Goal: Task Accomplishment & Management: Complete application form

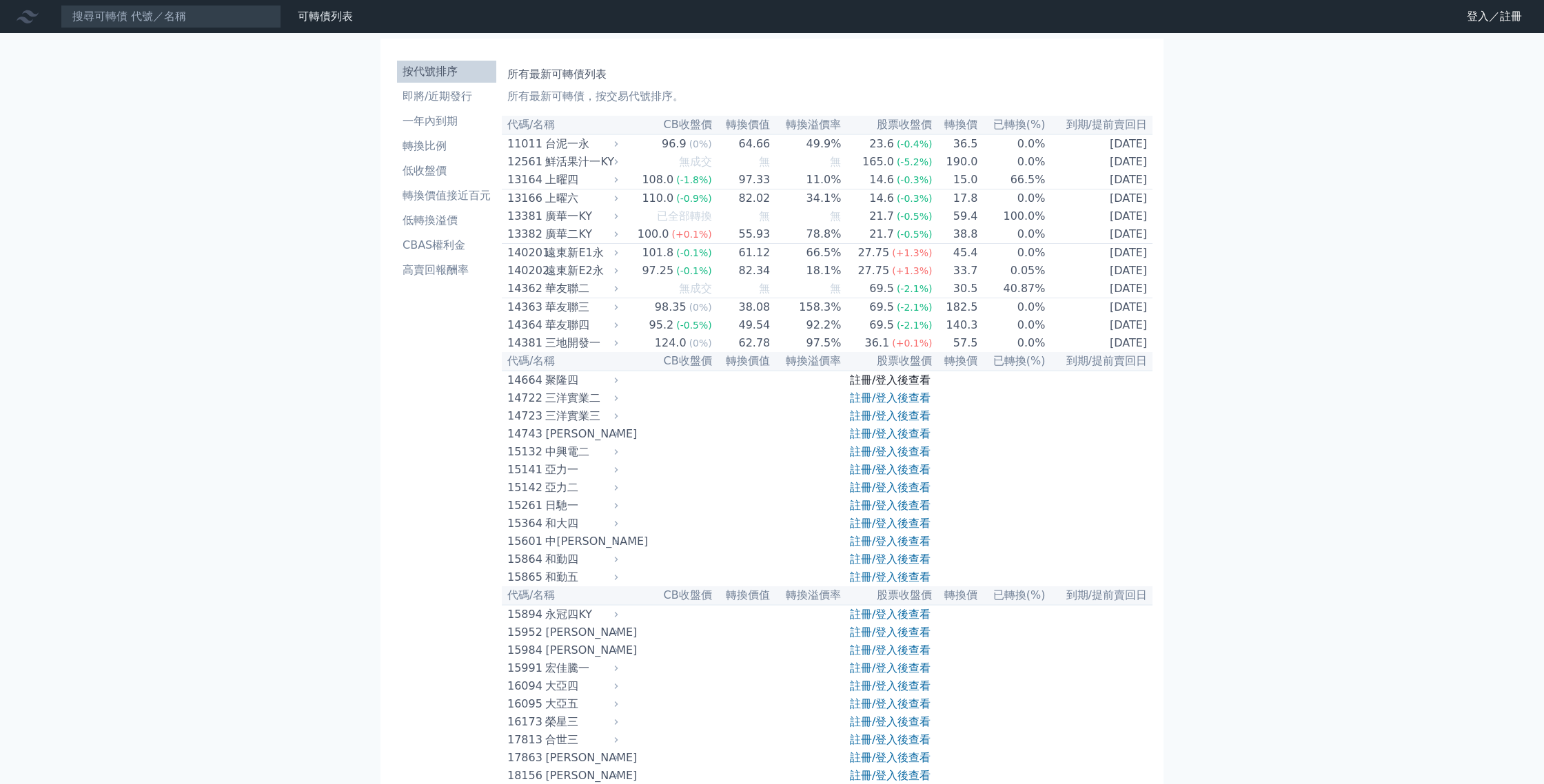
click at [906, 382] on link "註冊/登入後查看" at bounding box center [890, 379] width 80 height 13
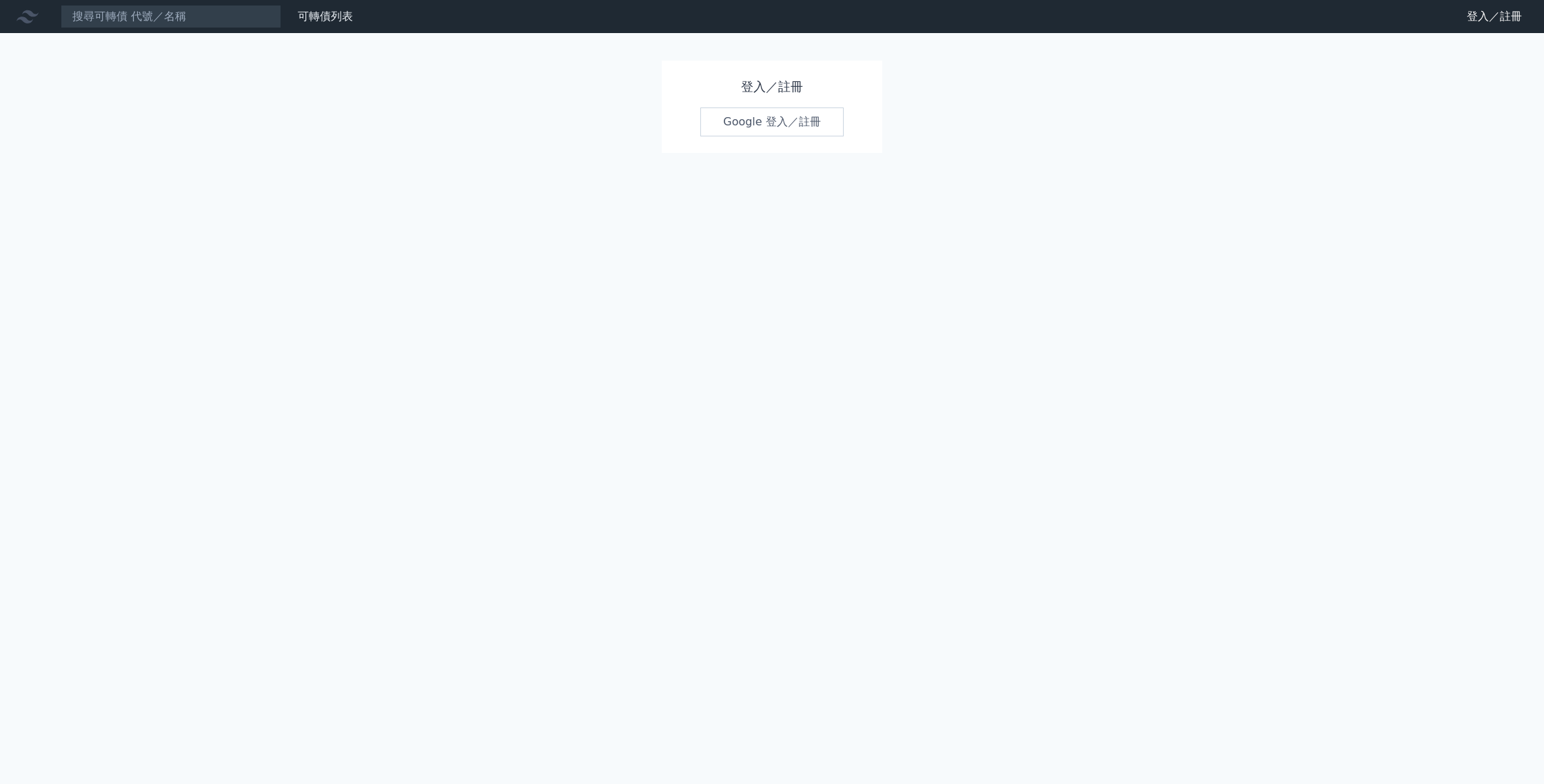
drag, startPoint x: 780, startPoint y: 120, endPoint x: 867, endPoint y: 258, distance: 163.1
click at [780, 120] on link "Google 登入／註冊" at bounding box center [771, 121] width 143 height 29
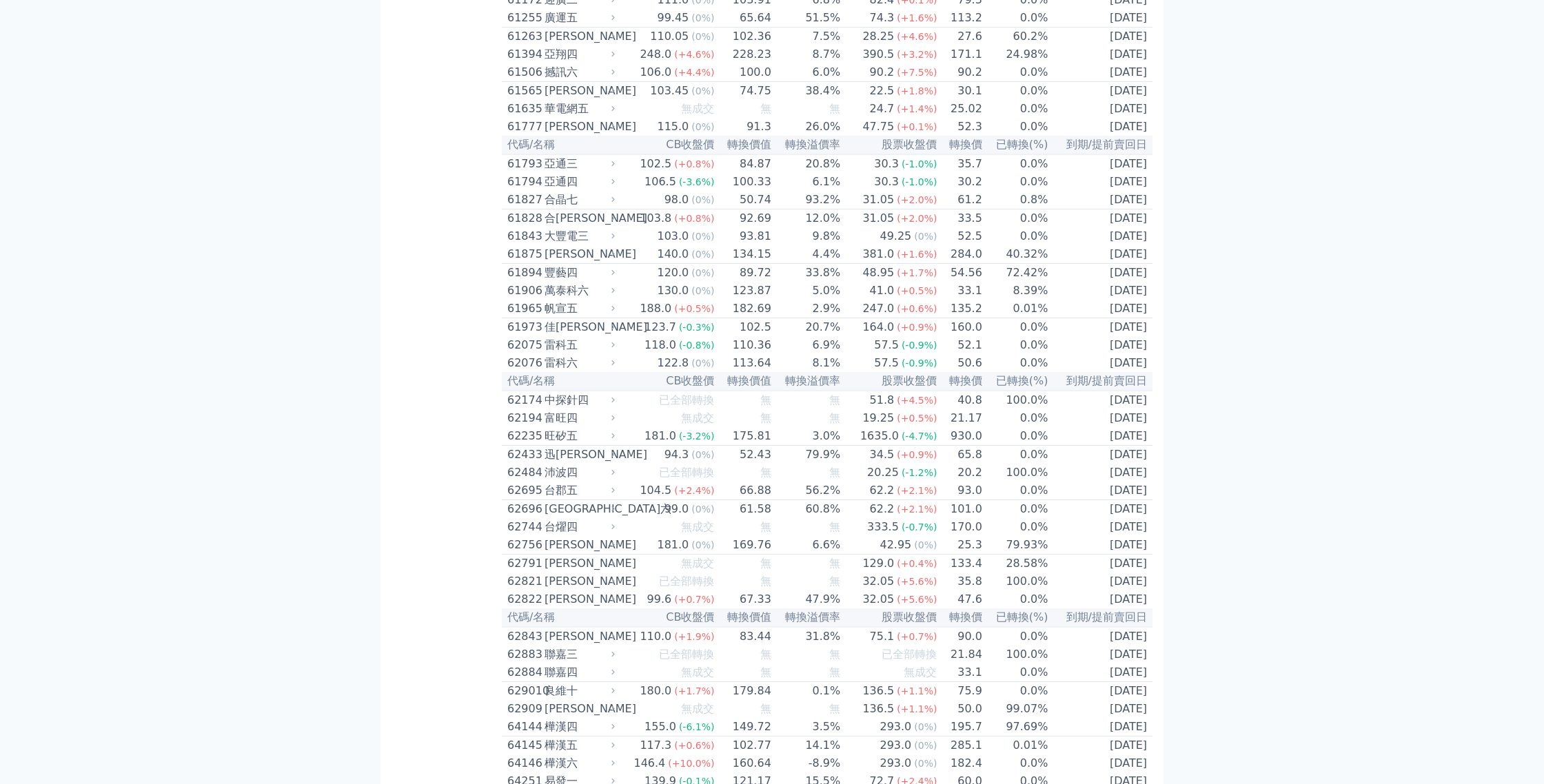
scroll to position [4940, 0]
click at [671, 182] on div "106.5" at bounding box center [660, 183] width 37 height 16
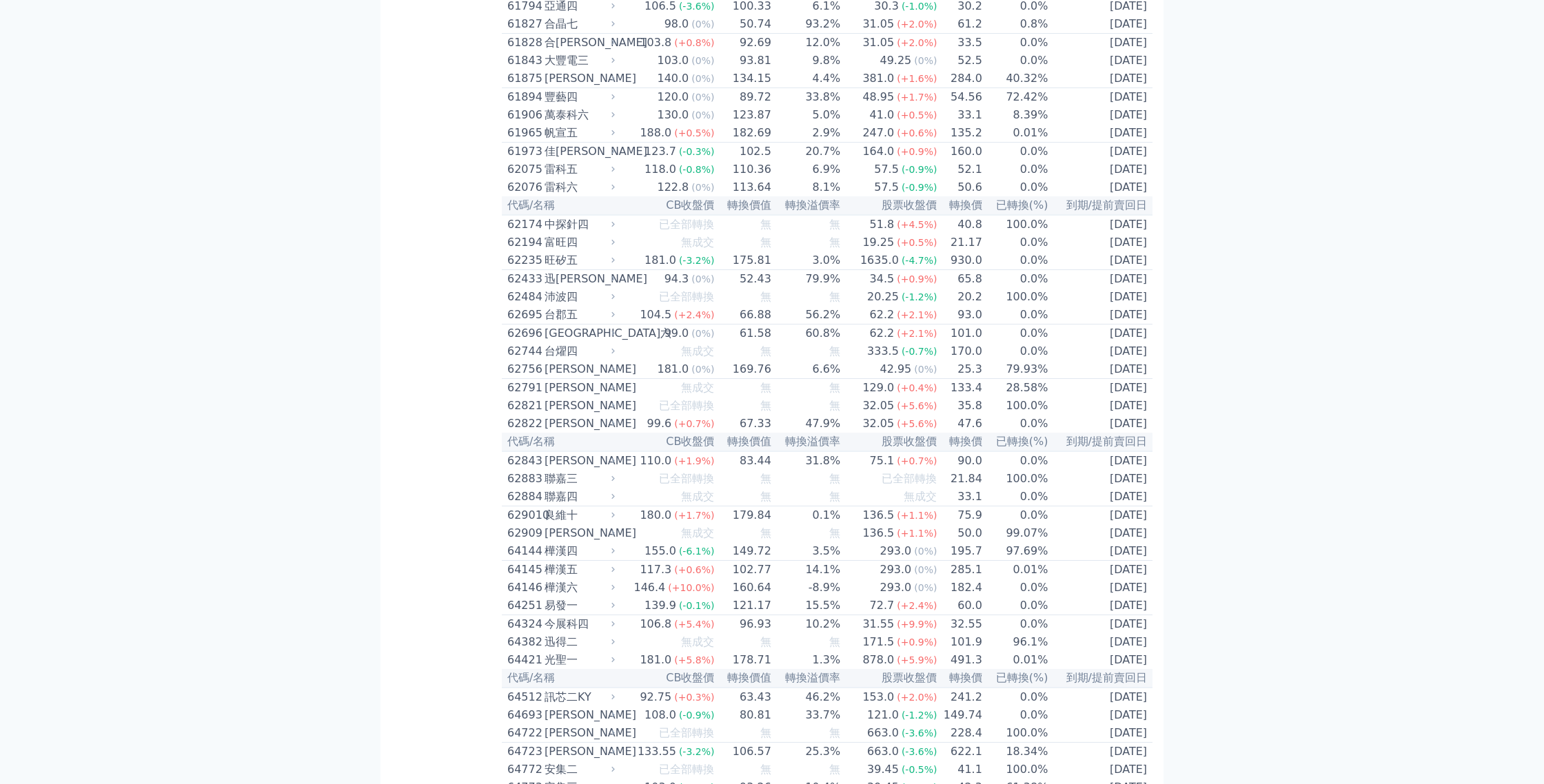
scroll to position [5122, 0]
